Goal: Navigation & Orientation: Go to known website

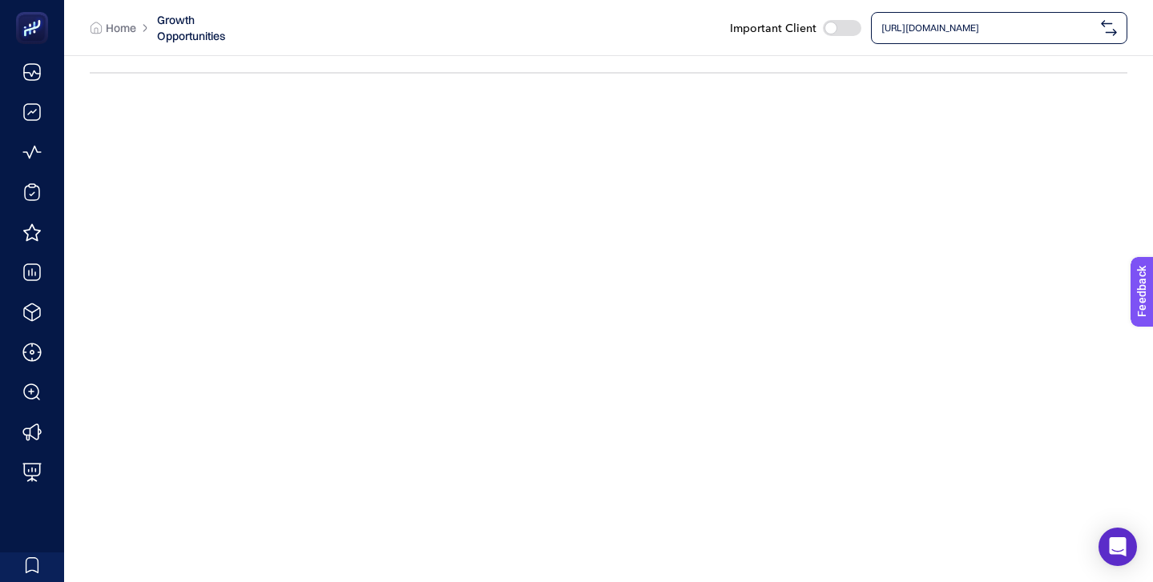
click at [928, 26] on span "[URL][DOMAIN_NAME]" at bounding box center [987, 28] width 213 height 13
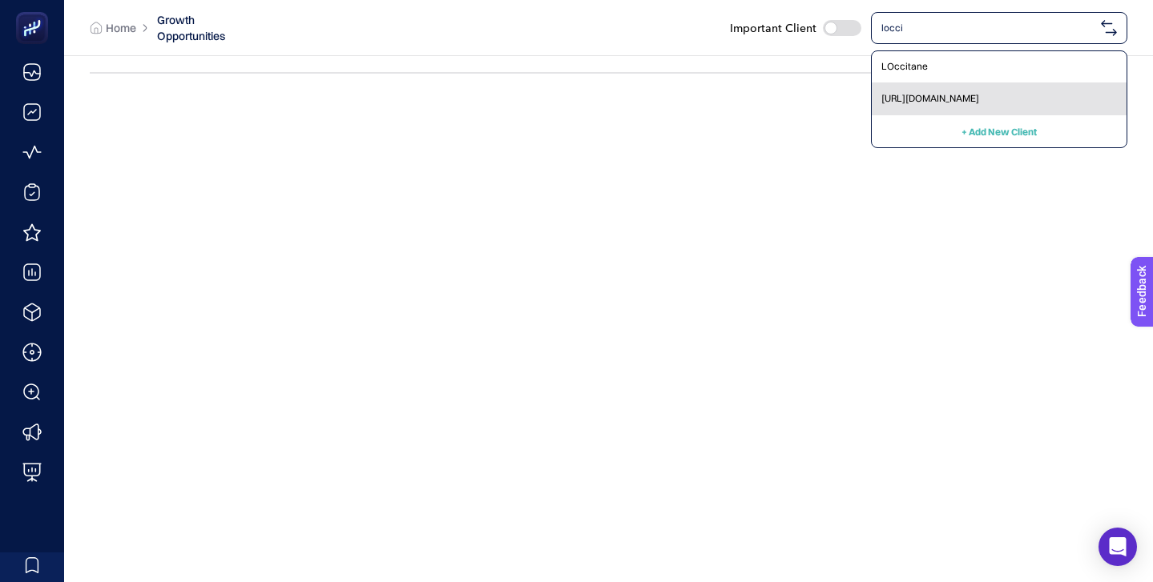
type input "locci"
click at [944, 97] on span "[URL][DOMAIN_NAME]" at bounding box center [930, 98] width 98 height 13
checkbox input "true"
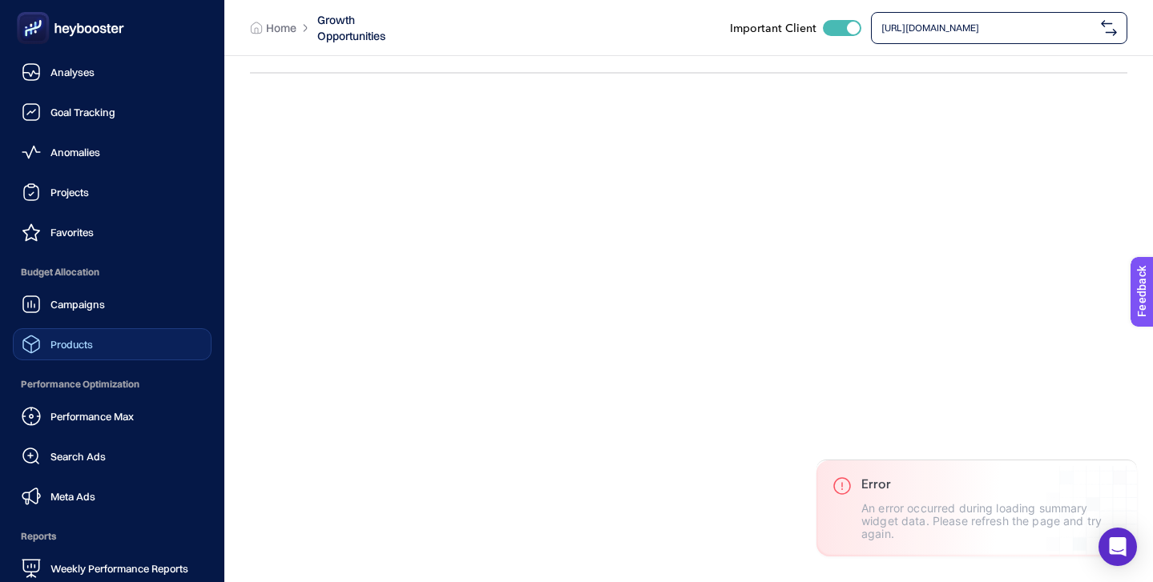
scroll to position [156, 0]
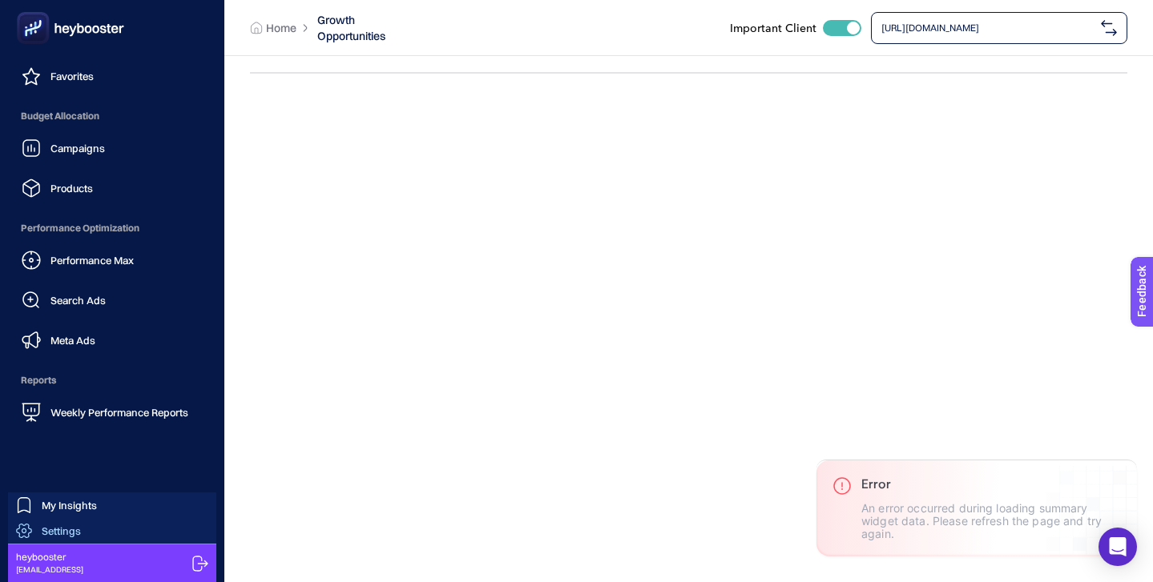
click at [91, 521] on link "Settings" at bounding box center [112, 531] width 208 height 26
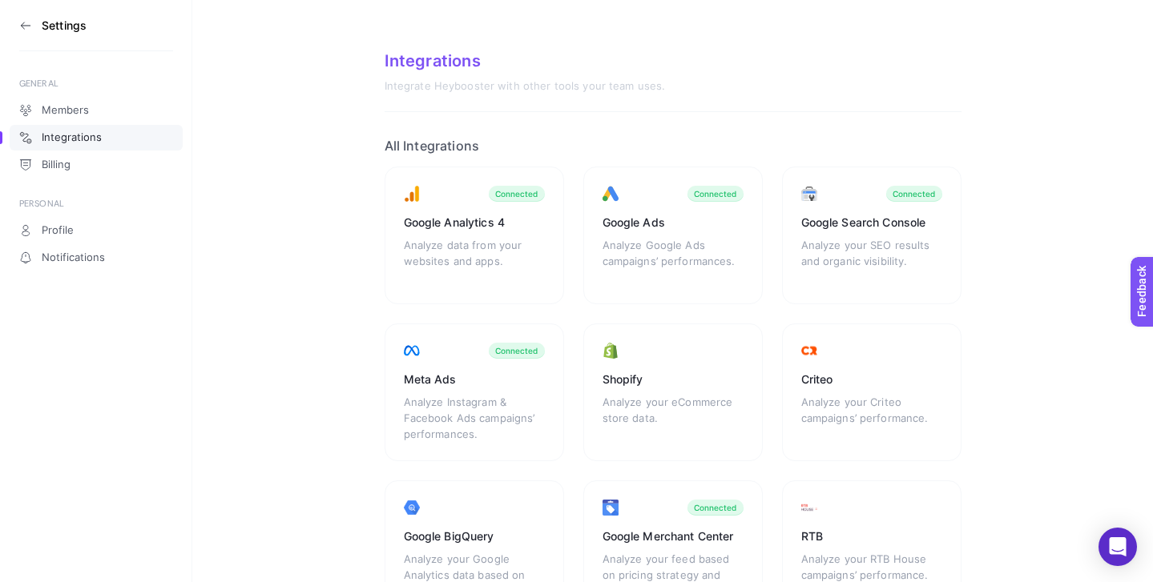
click at [22, 29] on icon at bounding box center [25, 25] width 13 height 13
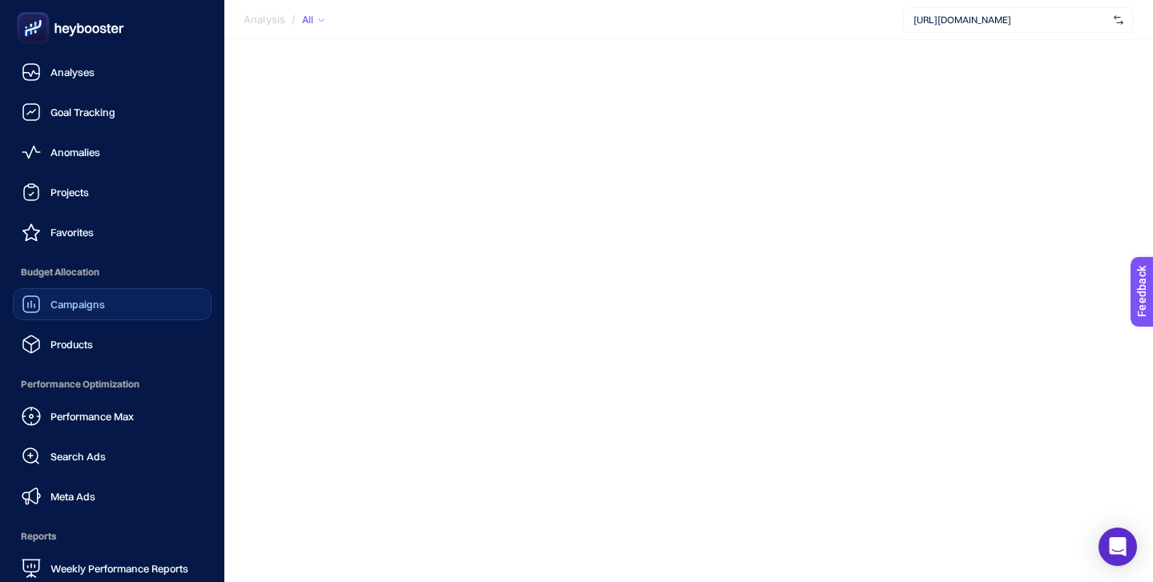
scroll to position [156, 0]
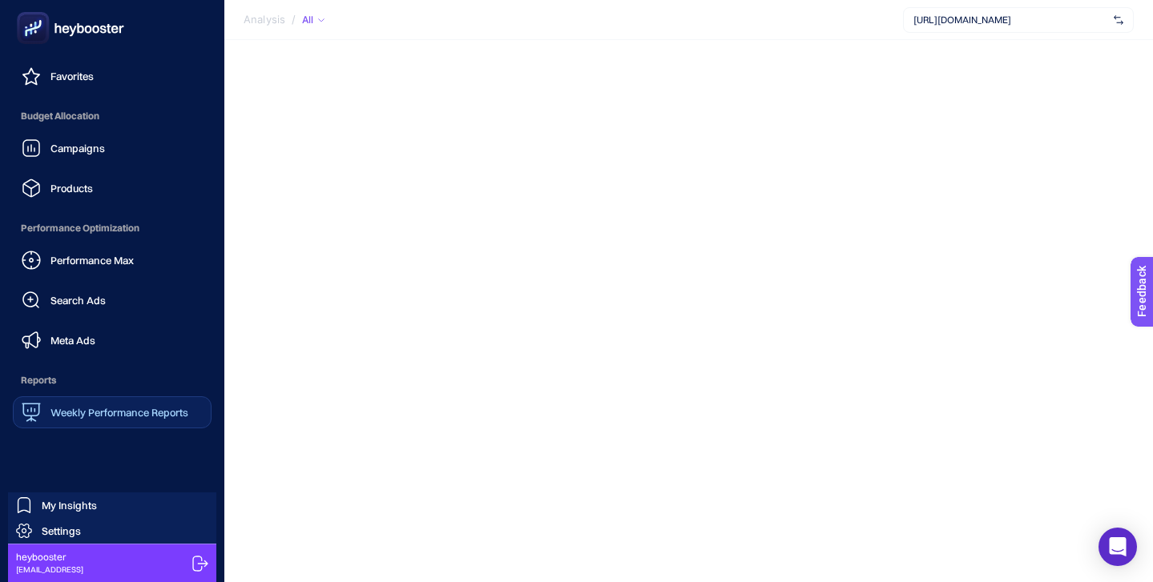
click at [126, 420] on div "Weekly Performance Reports" at bounding box center [105, 412] width 167 height 19
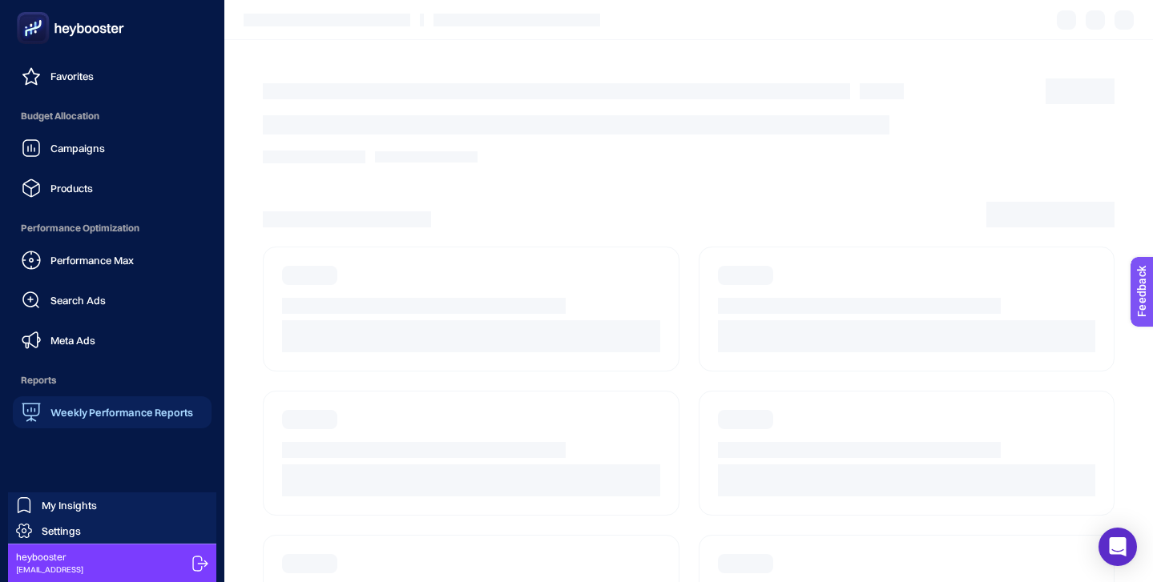
scroll to position [60, 0]
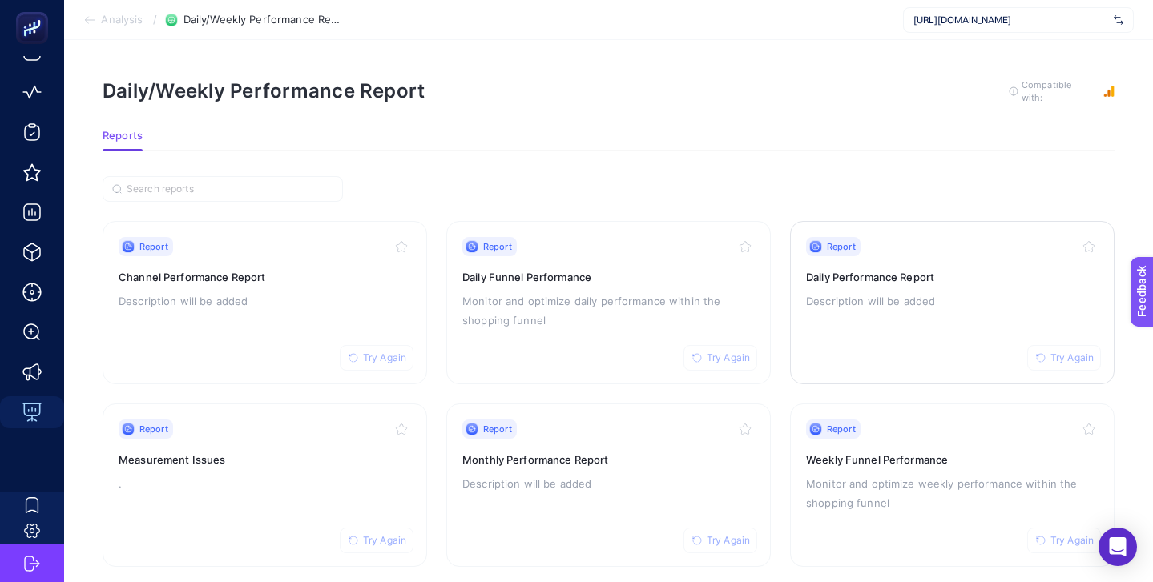
click at [880, 287] on div "Report Try Again Daily Performance Report Description will be added" at bounding box center [952, 302] width 292 height 131
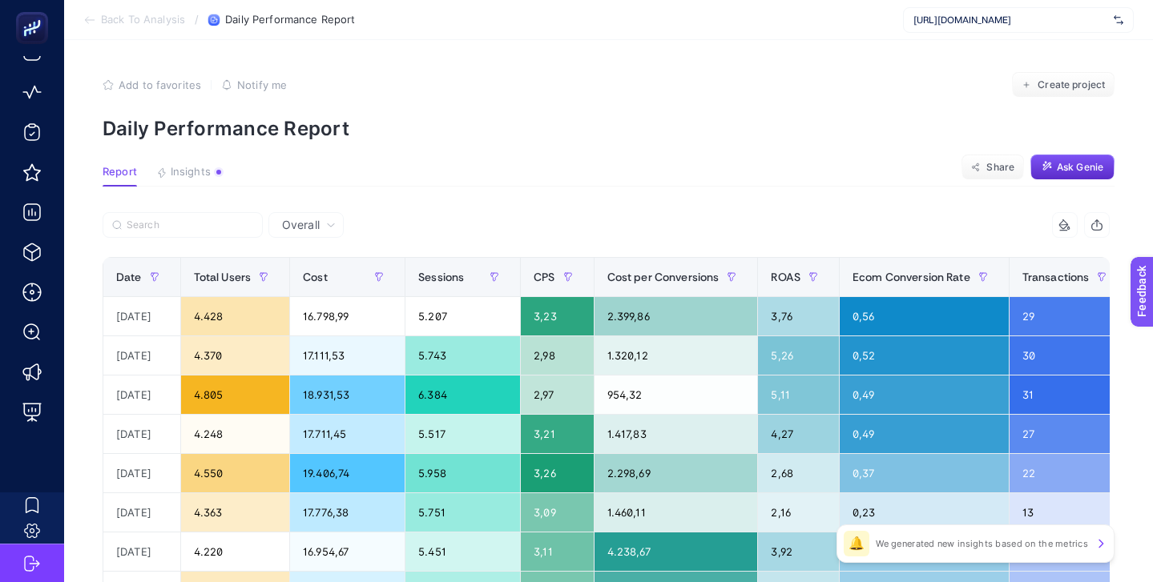
click at [960, 24] on span "[URL][DOMAIN_NAME]" at bounding box center [1010, 20] width 194 height 13
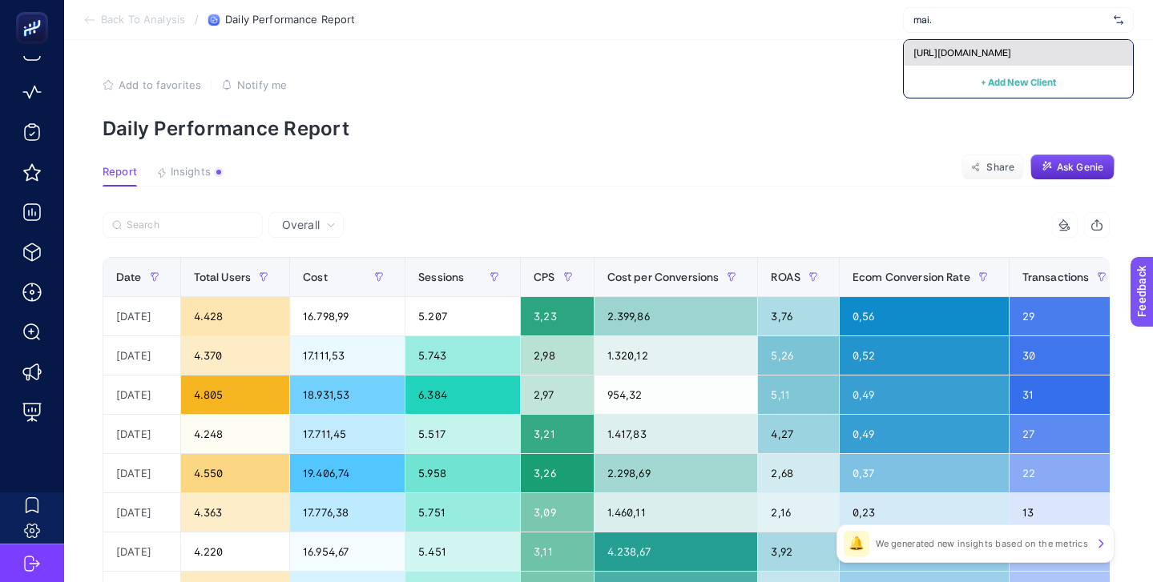
type input "mai."
click at [989, 44] on div "[URL][DOMAIN_NAME]" at bounding box center [1018, 53] width 229 height 26
